Goal: Contribute content: Add original content to the website for others to see

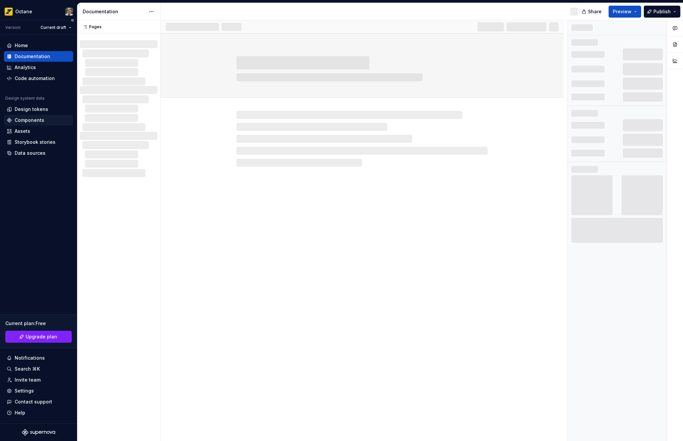
click at [22, 122] on div "Components" at bounding box center [30, 120] width 30 height 7
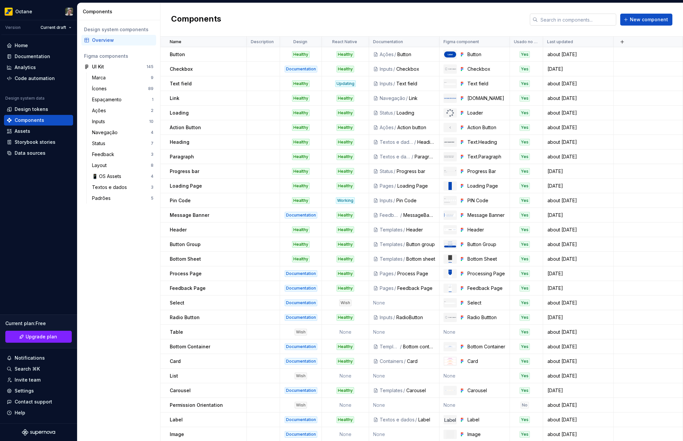
click at [549, 20] on input "text" at bounding box center [577, 20] width 78 height 12
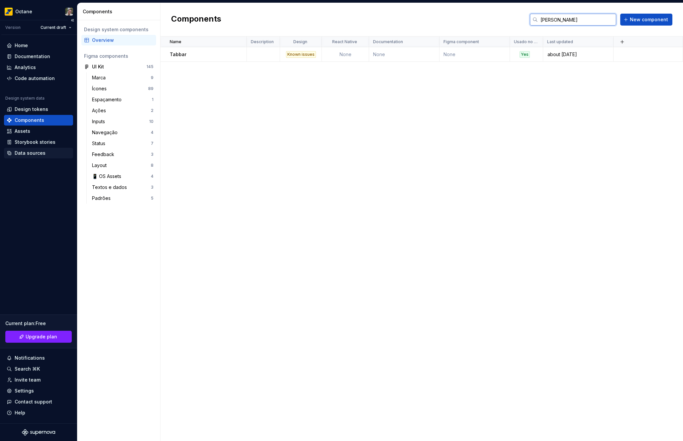
type input "[PERSON_NAME]"
click at [37, 153] on div "Data sources" at bounding box center [30, 153] width 31 height 7
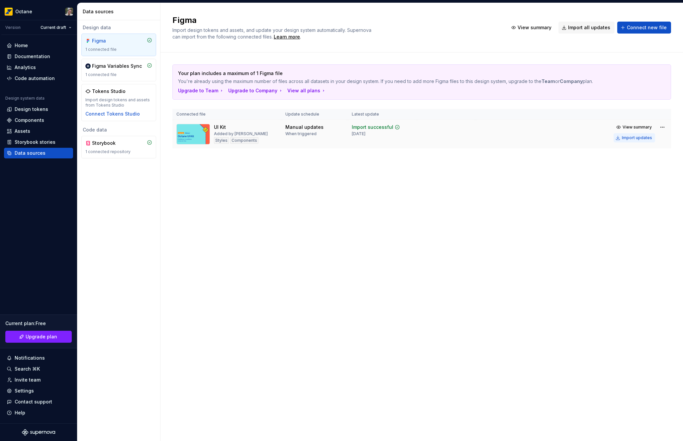
click at [634, 136] on div "Import updates" at bounding box center [637, 137] width 30 height 5
click at [631, 137] on div "Import updates" at bounding box center [637, 137] width 30 height 5
click at [33, 122] on div "Components" at bounding box center [30, 120] width 30 height 7
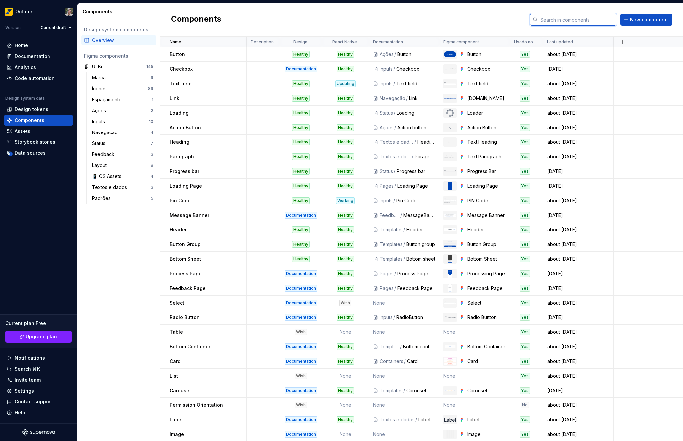
click at [545, 18] on input "text" at bounding box center [577, 20] width 78 height 12
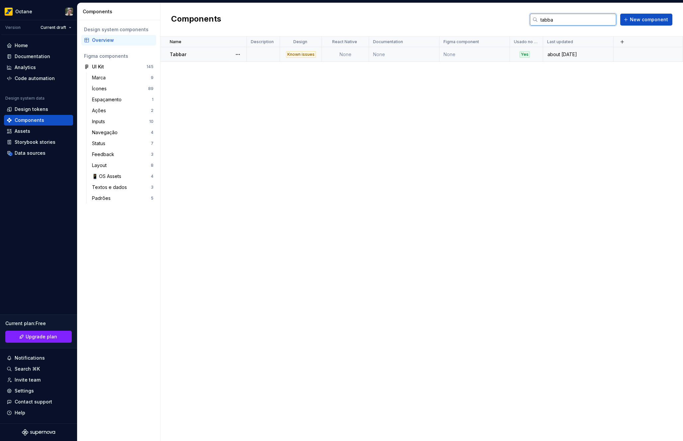
type input "tabba"
click at [480, 60] on td "None" at bounding box center [475, 54] width 70 height 15
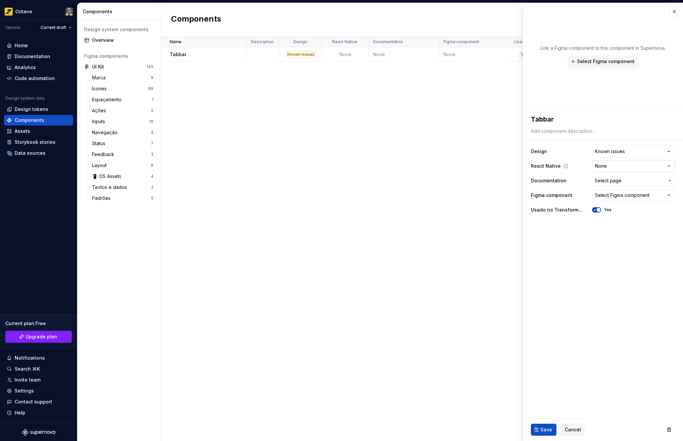
type textarea "*"
click at [625, 151] on html "**********" at bounding box center [341, 220] width 683 height 441
select select "**********"
type textarea "*"
click at [613, 167] on html "**********" at bounding box center [341, 220] width 683 height 441
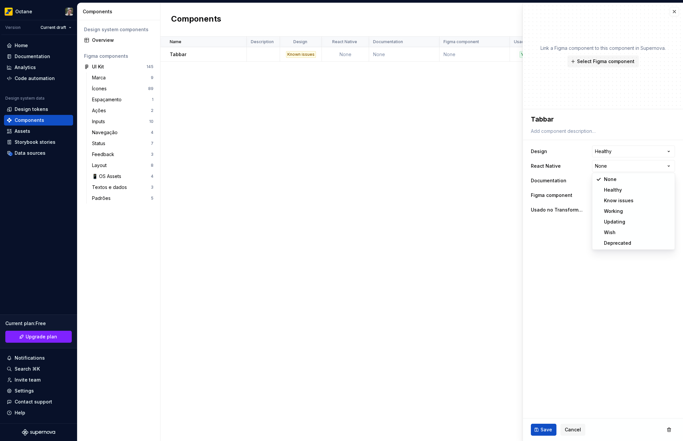
select select "**********"
type textarea "*"
click at [622, 168] on html "**********" at bounding box center [341, 220] width 683 height 441
select select "**********"
type textarea "*"
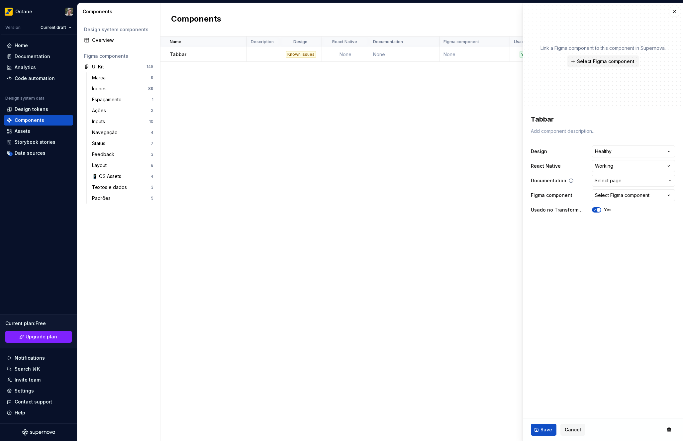
click at [610, 179] on span "Select page" at bounding box center [608, 180] width 27 height 7
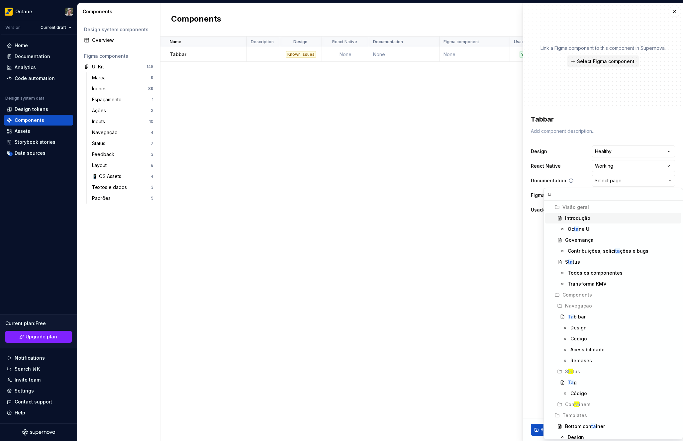
type input "tab"
type textarea "*"
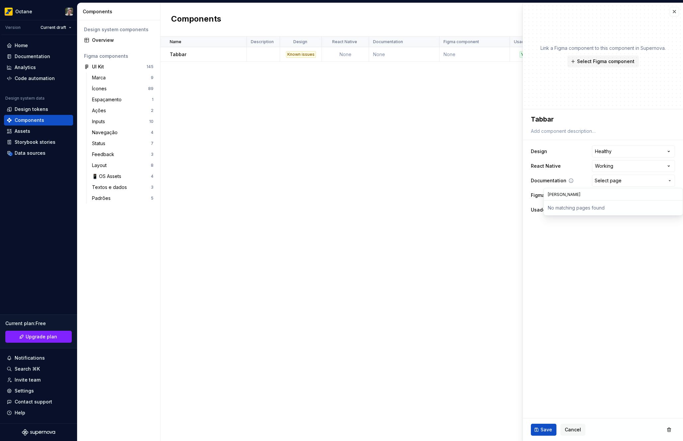
type input "tab"
type textarea "*"
click at [639, 200] on button "Select Figma component" at bounding box center [633, 195] width 83 height 12
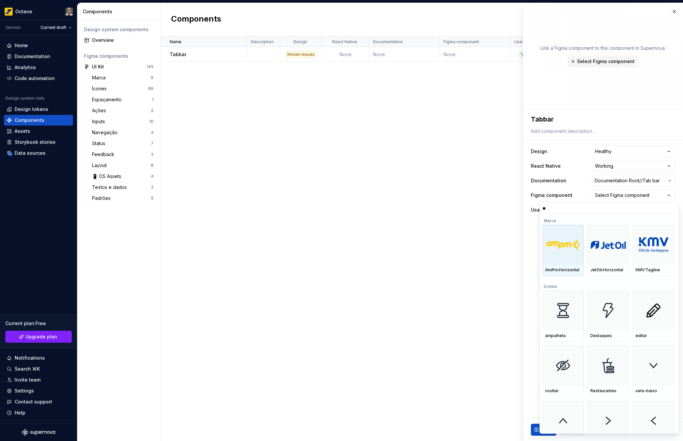
type input "***"
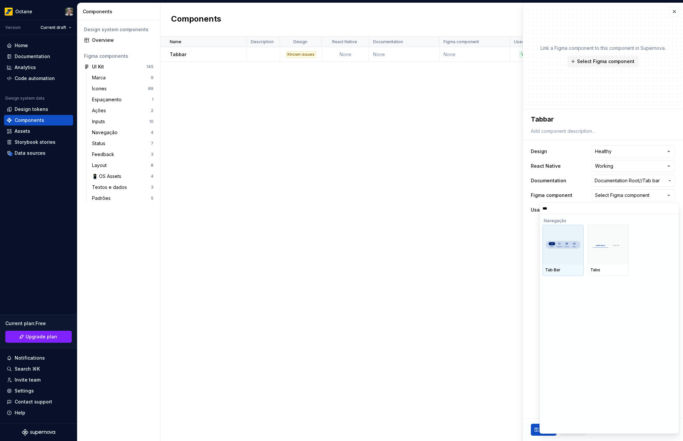
click at [556, 252] on div at bounding box center [563, 245] width 41 height 40
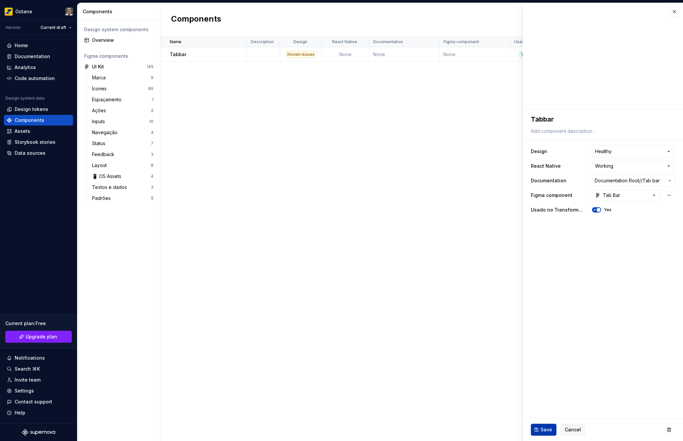
click at [544, 426] on button "Save" at bounding box center [544, 430] width 26 height 12
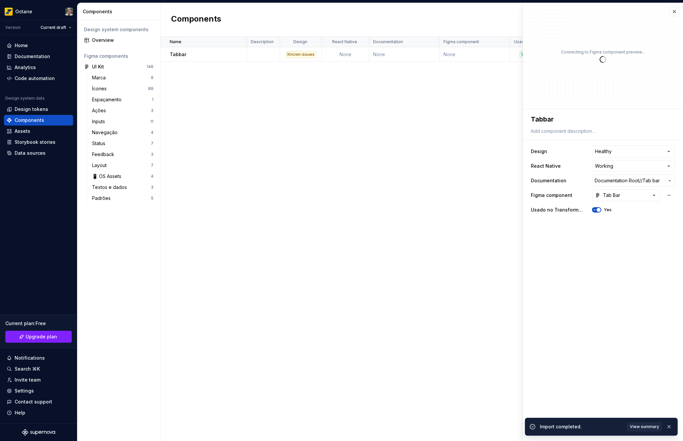
type textarea "*"
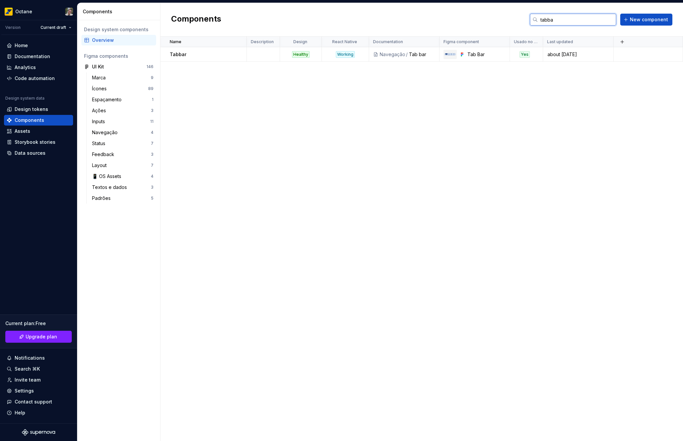
click at [596, 14] on input "tabba" at bounding box center [577, 20] width 78 height 12
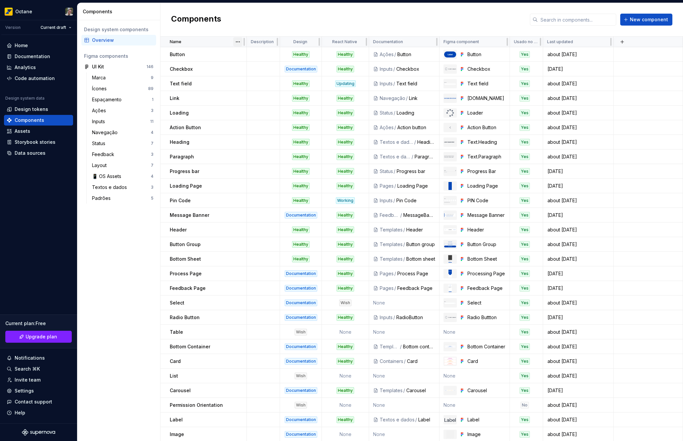
click at [234, 42] on html "Octane Version Current draft Home Documentation Analytics Code automation Desig…" at bounding box center [341, 220] width 683 height 441
click at [263, 56] on div "Sort ascending" at bounding box center [267, 55] width 43 height 7
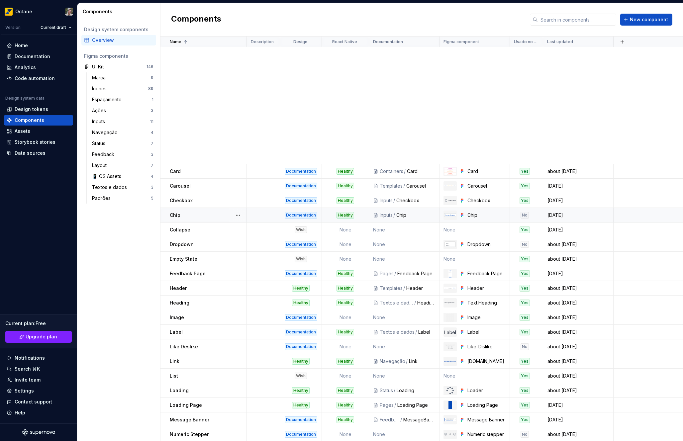
scroll to position [279, 0]
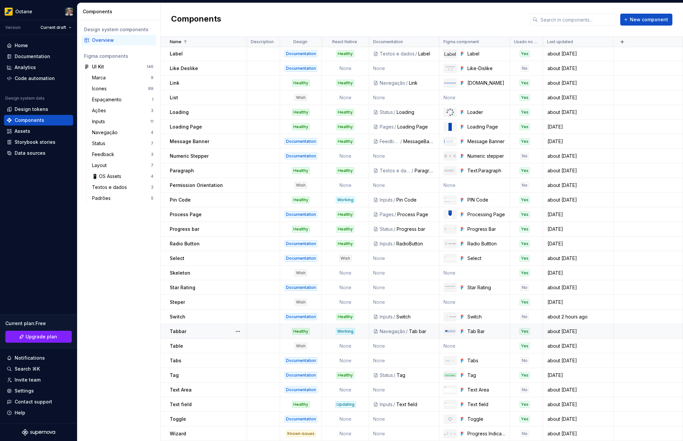
click at [191, 334] on div "Tabbar" at bounding box center [208, 331] width 76 height 7
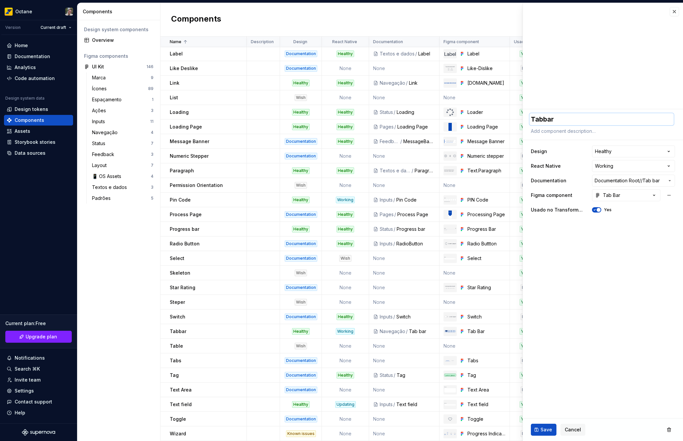
click at [544, 122] on textarea "Tabbar" at bounding box center [602, 119] width 144 height 12
click at [544, 120] on textarea "Tabbar" at bounding box center [602, 119] width 144 height 12
type textarea "*"
type textarea "[PERSON_NAME]"
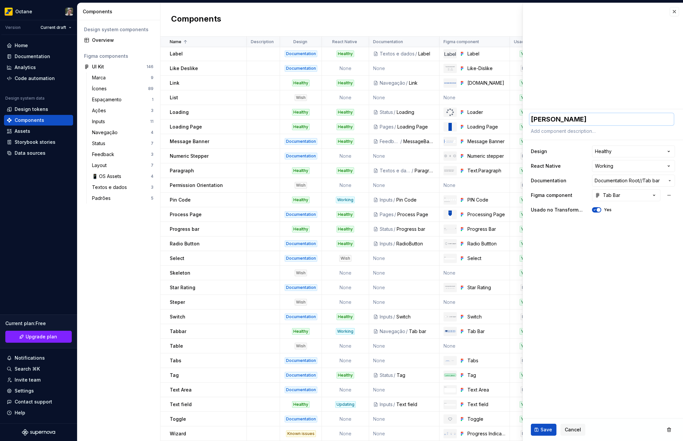
type textarea "*"
type textarea "Tab ar"
type textarea "*"
type textarea "Tab Bar"
click at [549, 433] on button "Save" at bounding box center [544, 430] width 26 height 12
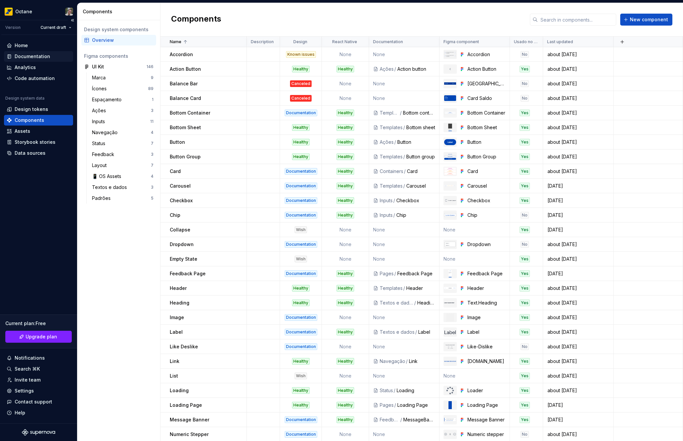
click at [32, 57] on div "Documentation" at bounding box center [33, 56] width 36 height 7
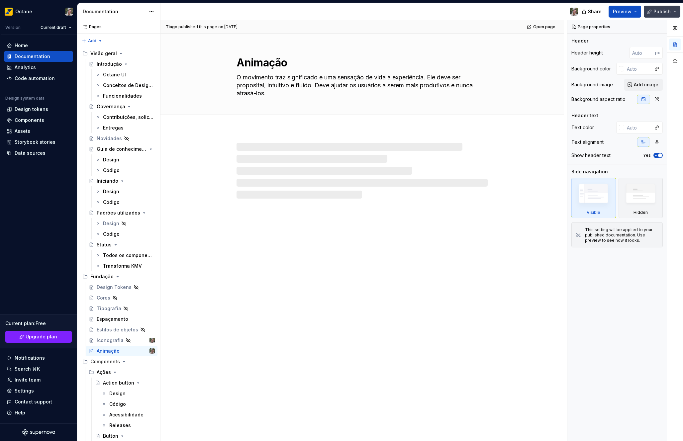
click at [661, 15] on button "Publish" at bounding box center [662, 12] width 37 height 12
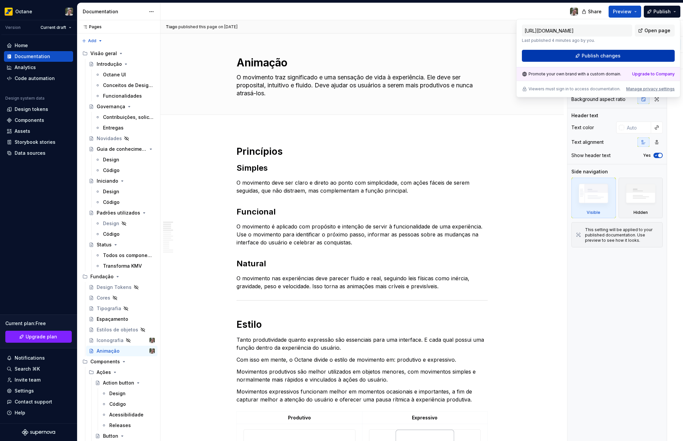
click at [609, 57] on span "Publish changes" at bounding box center [601, 56] width 39 height 7
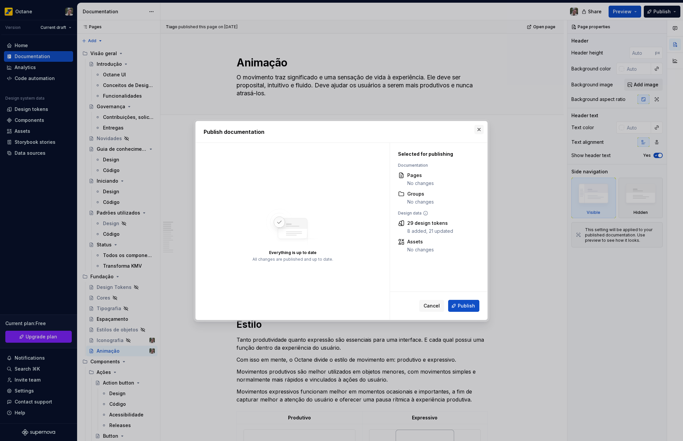
click at [476, 125] on button "button" at bounding box center [479, 129] width 9 height 9
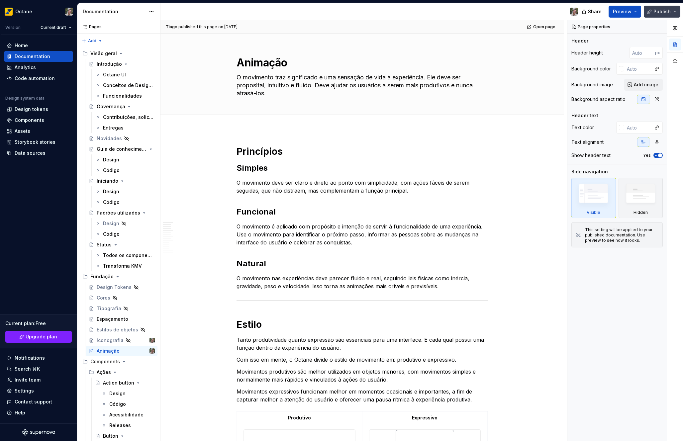
click at [654, 13] on button "Publish" at bounding box center [662, 12] width 37 height 12
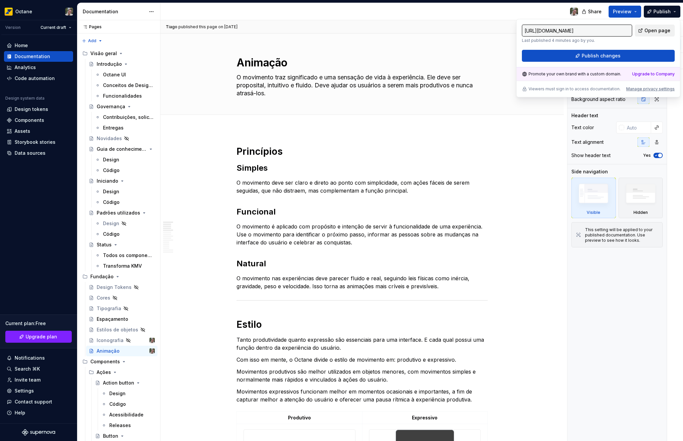
click at [653, 35] on link "Open page" at bounding box center [655, 31] width 40 height 12
click at [594, 57] on span "Publish changes" at bounding box center [601, 56] width 39 height 7
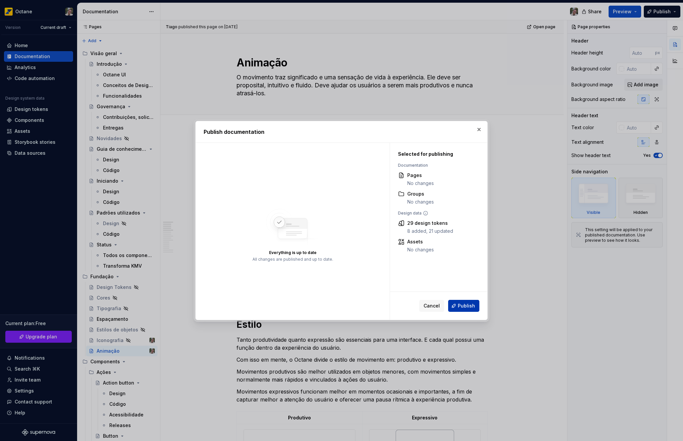
click at [459, 308] on span "Publish" at bounding box center [466, 306] width 17 height 7
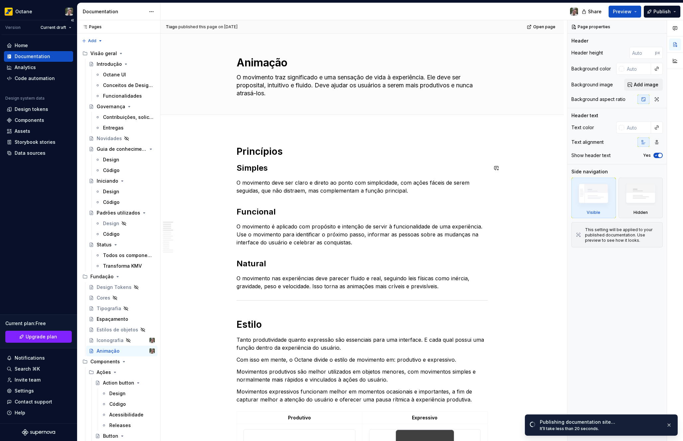
type textarea "*"
click at [29, 77] on div "Code automation" at bounding box center [35, 78] width 40 height 7
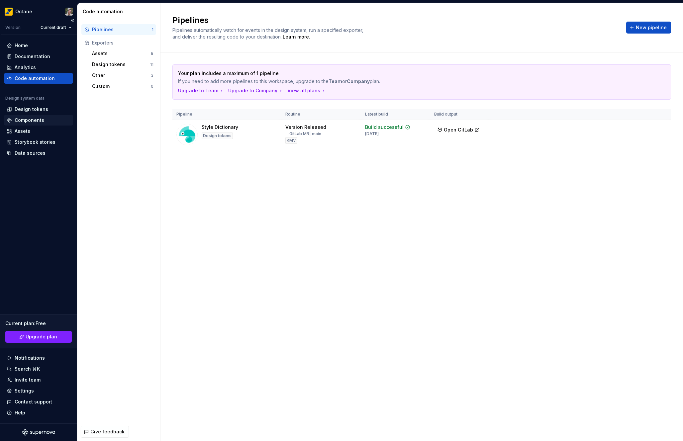
click at [30, 117] on div "Components" at bounding box center [30, 120] width 30 height 7
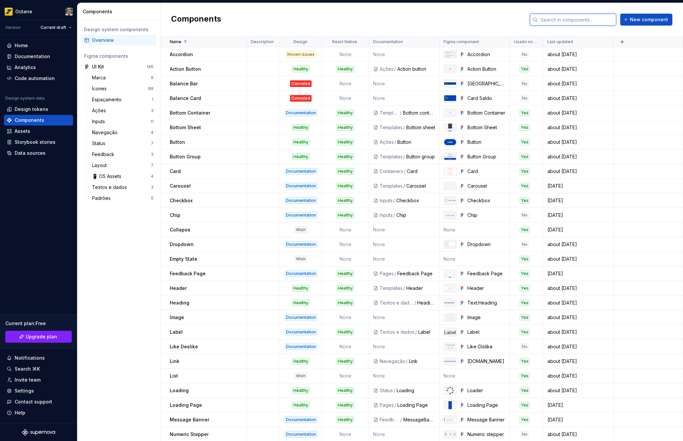
click at [551, 15] on input "text" at bounding box center [577, 20] width 78 height 12
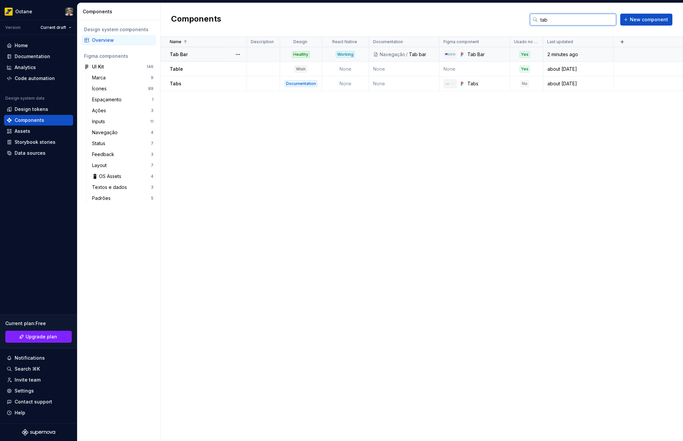
type input "tab"
click at [244, 58] on div at bounding box center [237, 54] width 17 height 14
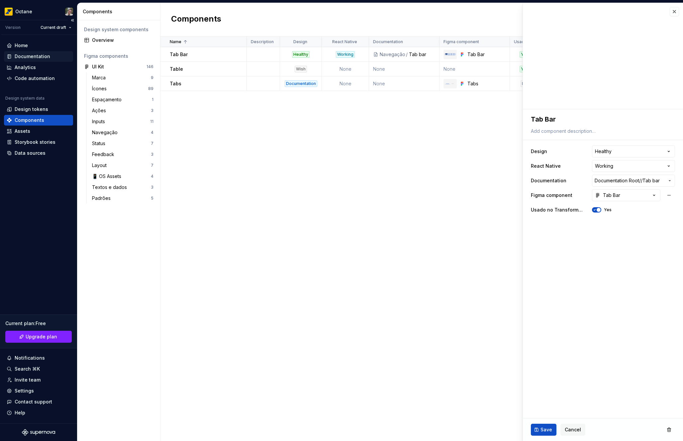
click at [35, 59] on div "Documentation" at bounding box center [33, 56] width 36 height 7
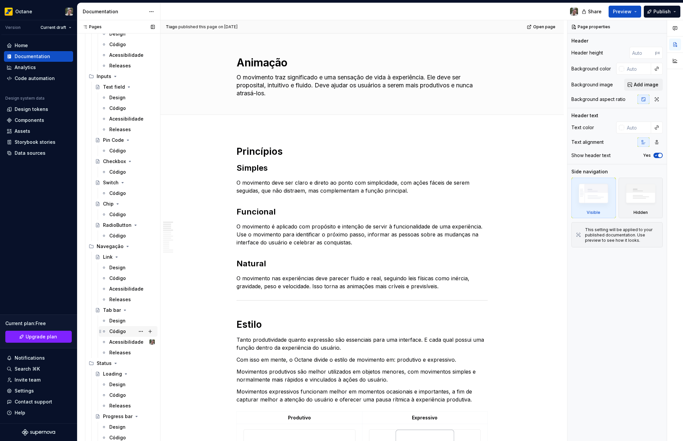
scroll to position [415, 0]
click at [112, 306] on div "Tab bar" at bounding box center [112, 308] width 18 height 7
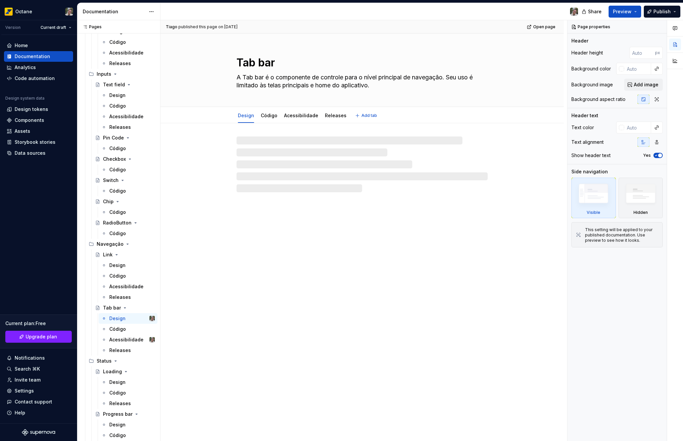
click at [267, 61] on textarea "Tab bar" at bounding box center [360, 63] width 251 height 16
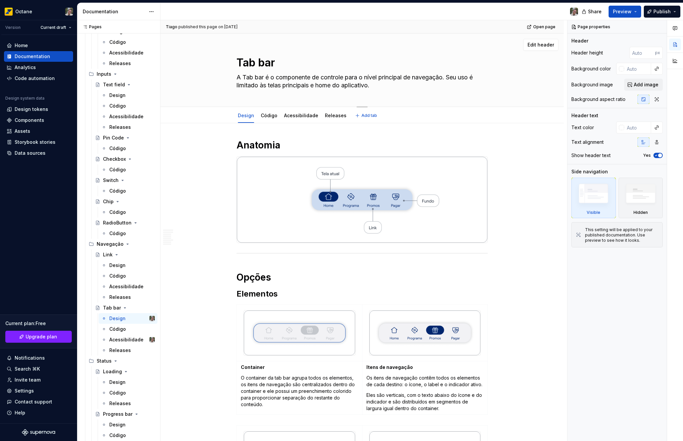
click at [264, 64] on textarea "Tab bar" at bounding box center [360, 63] width 251 height 16
type textarea "*"
type textarea "Tab ar"
type textarea "*"
type textarea "Tab Bar"
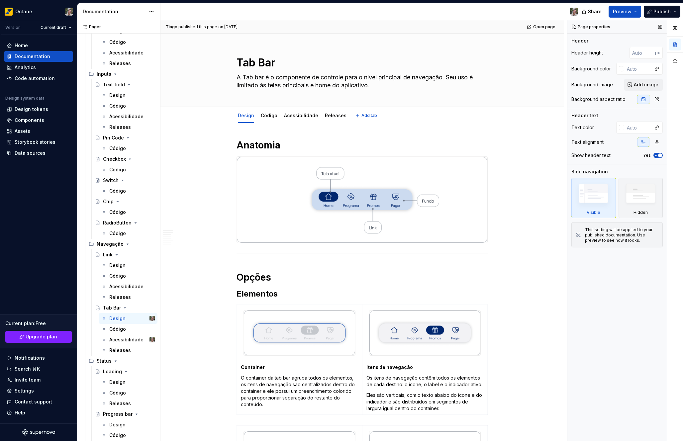
type textarea "*"
type textarea "Tab Bar"
click at [654, 14] on button "Publish" at bounding box center [662, 12] width 37 height 12
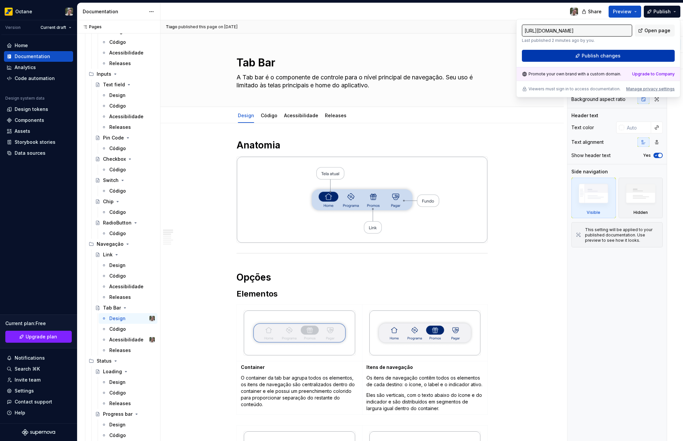
click at [574, 56] on button "Publish changes" at bounding box center [598, 56] width 153 height 12
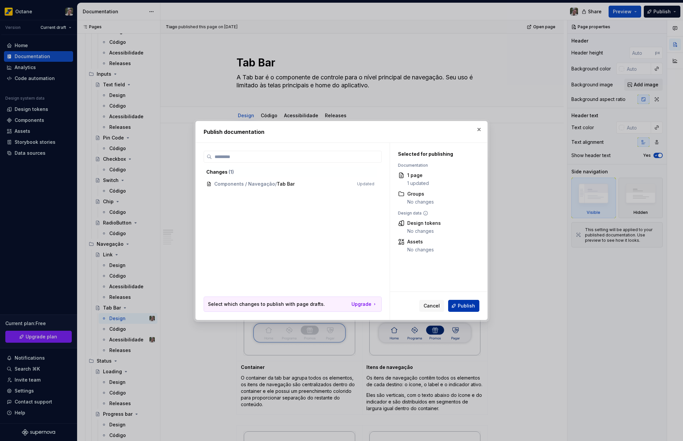
click at [458, 302] on button "Publish" at bounding box center [463, 306] width 31 height 12
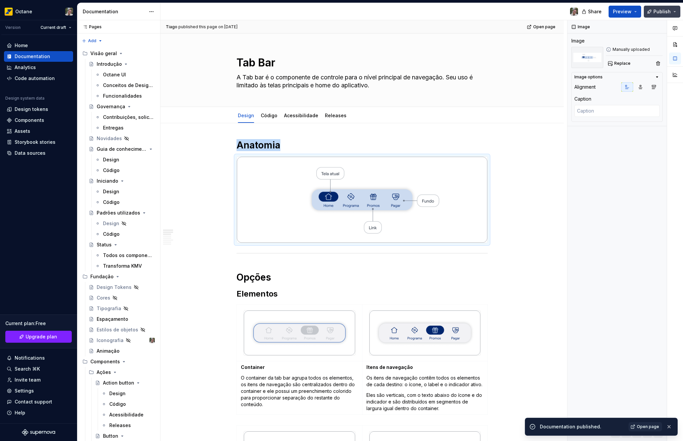
click at [659, 17] on button "Publish" at bounding box center [662, 12] width 37 height 12
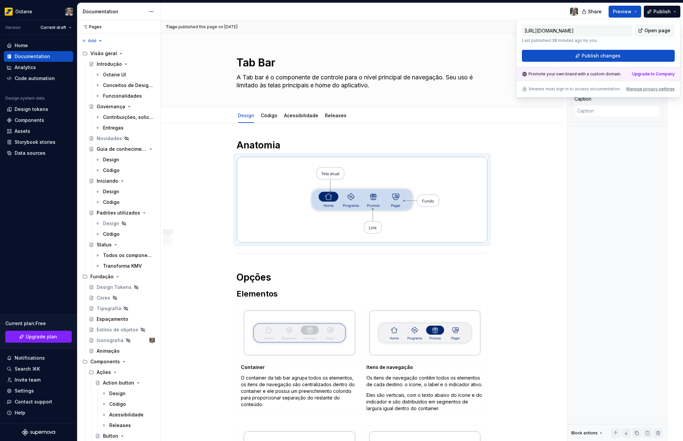
type textarea "*"
